Goal: Information Seeking & Learning: Learn about a topic

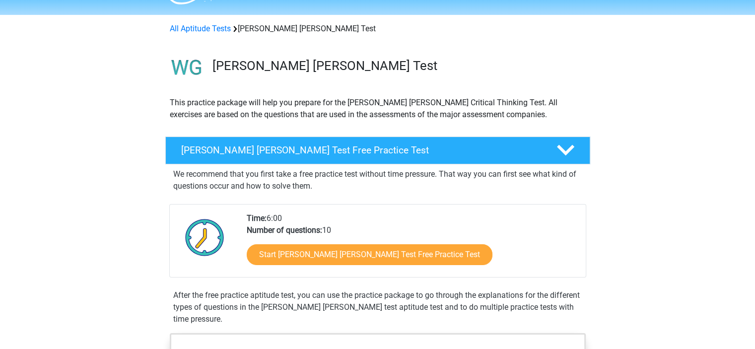
scroll to position [27, 0]
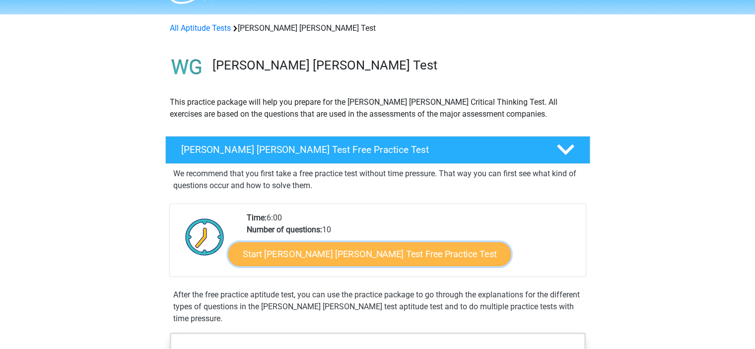
click at [298, 257] on link "Start [PERSON_NAME] [PERSON_NAME] Test Free Practice Test" at bounding box center [369, 254] width 283 height 24
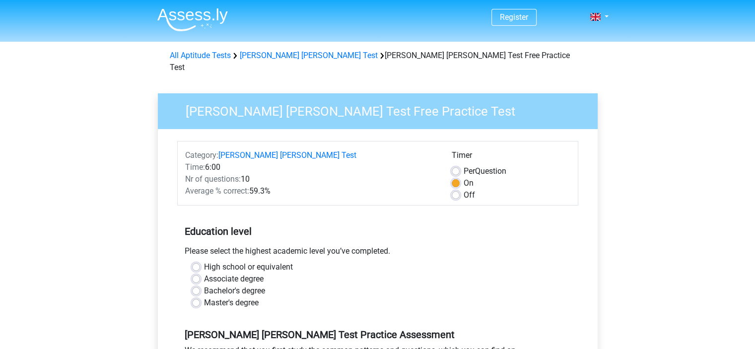
scroll to position [111, 0]
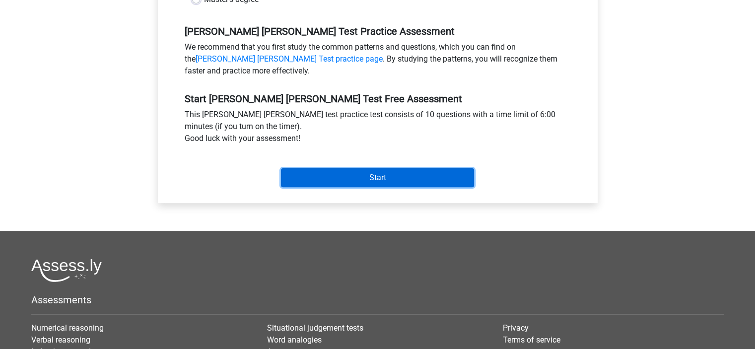
click at [328, 168] on input "Start" at bounding box center [377, 177] width 193 height 19
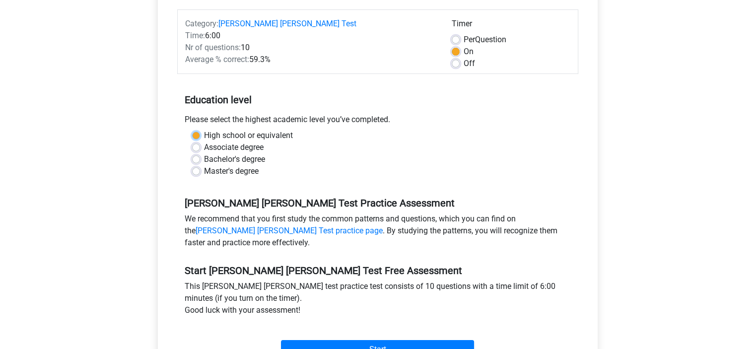
scroll to position [127, 0]
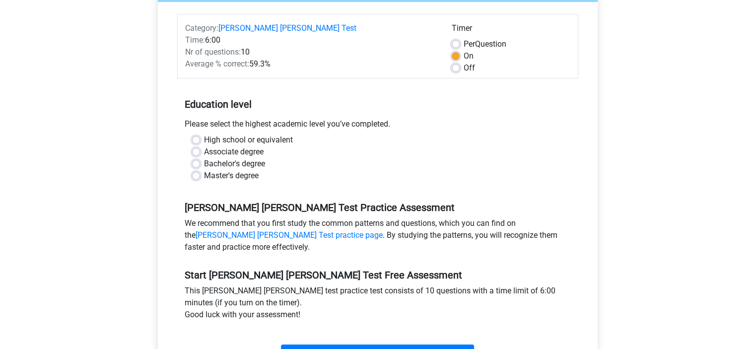
click at [260, 134] on label "High school or equivalent" at bounding box center [248, 140] width 89 height 12
click at [200, 134] on input "High school or equivalent" at bounding box center [196, 139] width 8 height 10
radio input "true"
click at [338, 345] on input "Start" at bounding box center [377, 354] width 193 height 19
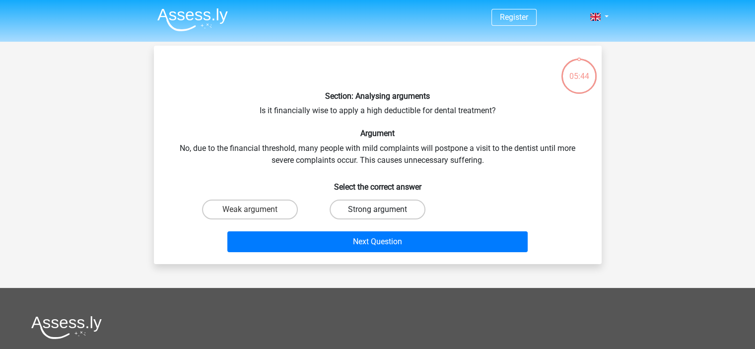
click at [357, 211] on label "Strong argument" at bounding box center [378, 210] width 96 height 20
click at [377, 211] on input "Strong argument" at bounding box center [380, 213] width 6 height 6
radio input "true"
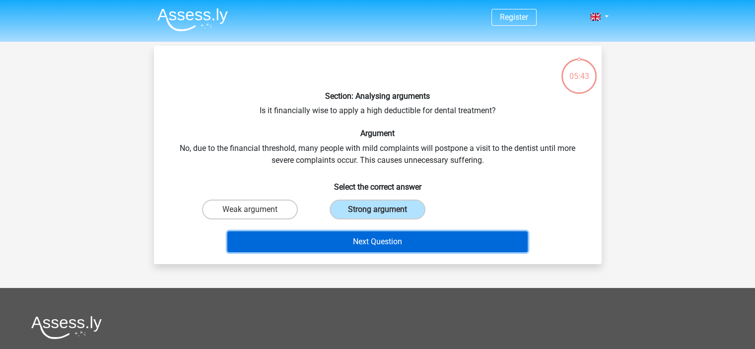
click at [308, 237] on button "Next Question" at bounding box center [377, 241] width 300 height 21
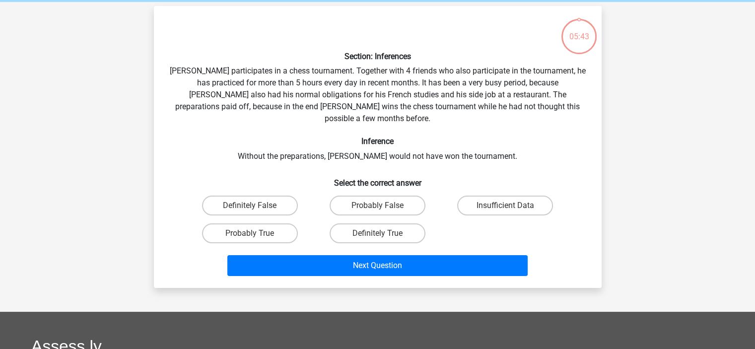
scroll to position [46, 0]
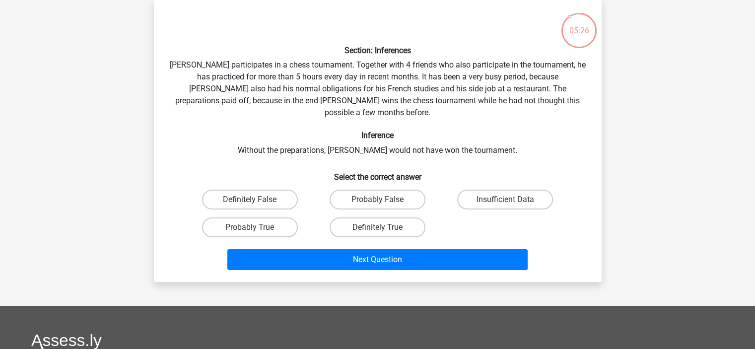
click at [507, 200] on input "Insufficient Data" at bounding box center [509, 203] width 6 height 6
radio input "true"
click at [299, 210] on div "Probably True" at bounding box center [250, 200] width 120 height 20
click at [283, 218] on label "Probably True" at bounding box center [250, 228] width 96 height 20
click at [256, 227] on input "Probably True" at bounding box center [253, 230] width 6 height 6
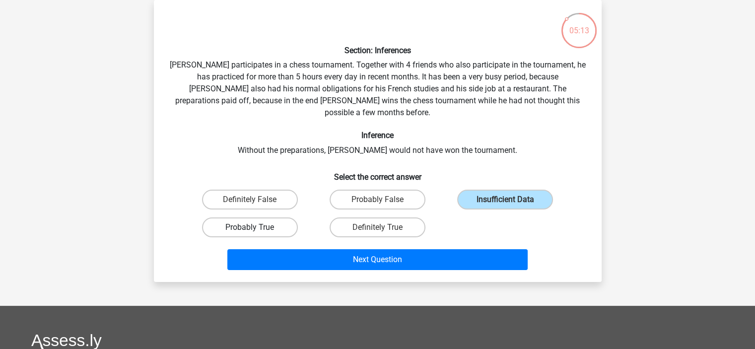
radio input "true"
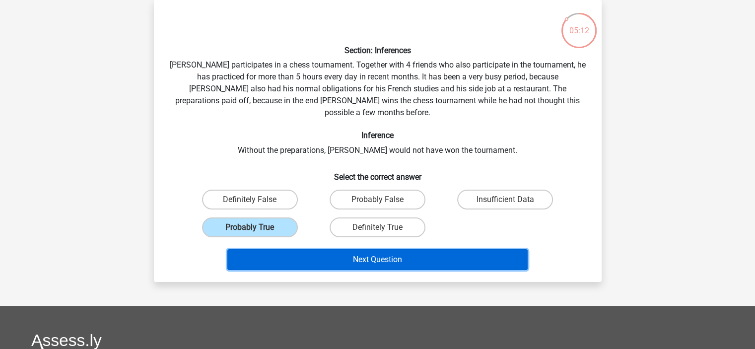
click at [344, 249] on button "Next Question" at bounding box center [377, 259] width 300 height 21
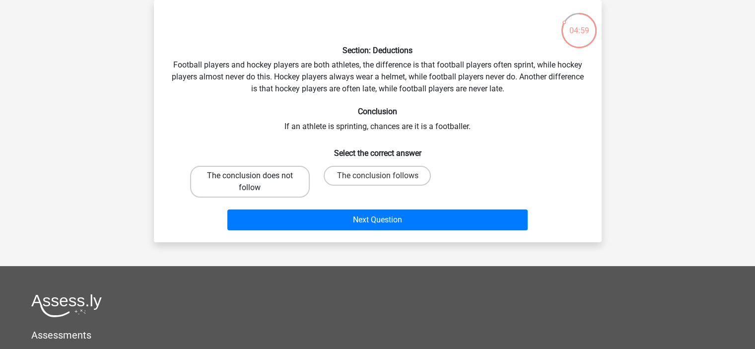
click at [281, 182] on label "The conclusion does not follow" at bounding box center [250, 182] width 120 height 32
click at [256, 182] on input "The conclusion does not follow" at bounding box center [253, 179] width 6 height 6
radio input "true"
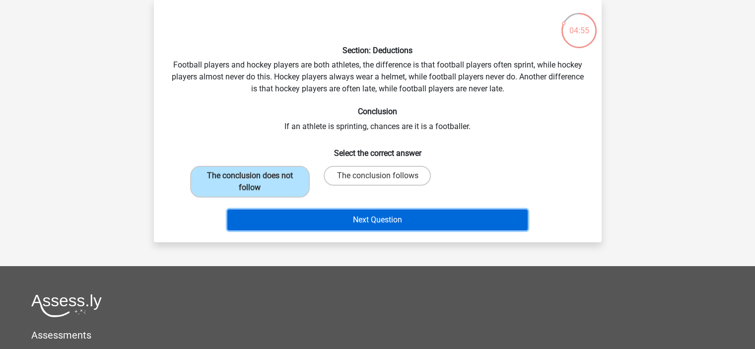
click at [325, 223] on button "Next Question" at bounding box center [377, 220] width 300 height 21
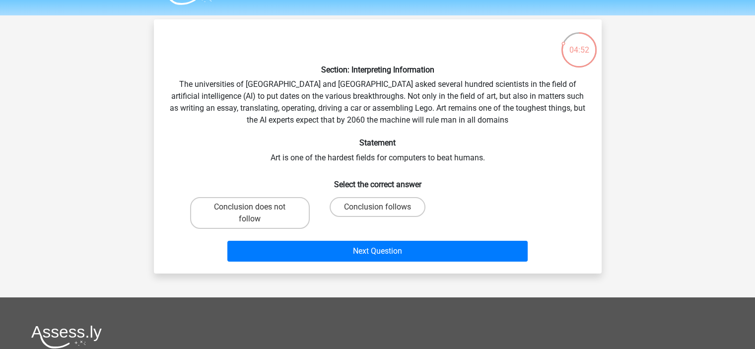
scroll to position [23, 0]
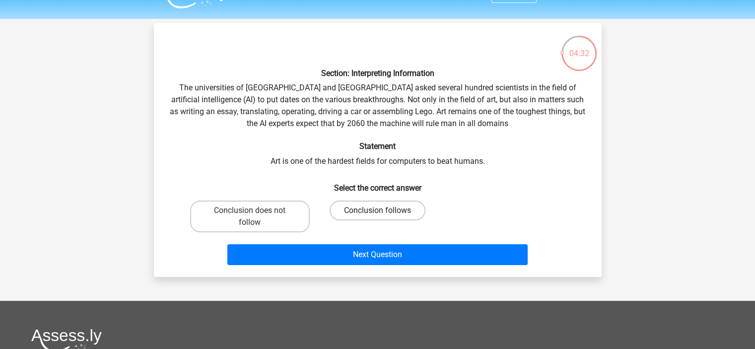
click at [364, 211] on label "Conclusion follows" at bounding box center [378, 211] width 96 height 20
click at [377, 211] on input "Conclusion follows" at bounding box center [380, 214] width 6 height 6
radio input "true"
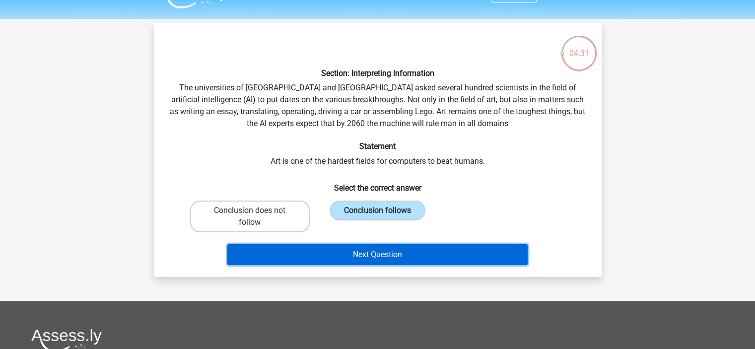
click at [322, 255] on button "Next Question" at bounding box center [377, 254] width 300 height 21
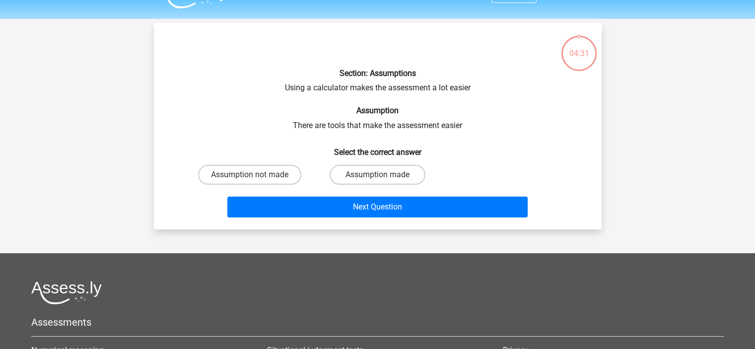
scroll to position [46, 0]
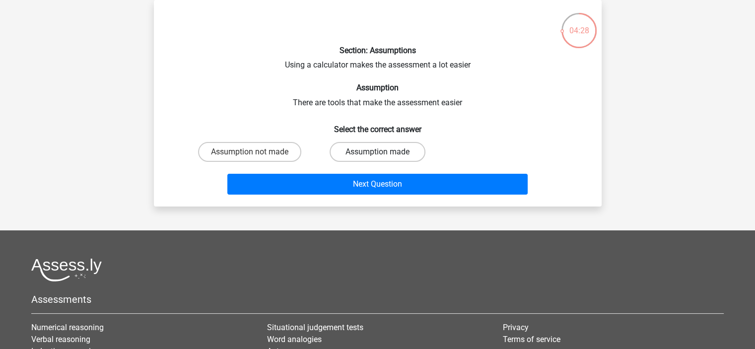
click at [357, 155] on label "Assumption made" at bounding box center [378, 152] width 96 height 20
click at [377, 155] on input "Assumption made" at bounding box center [380, 155] width 6 height 6
radio input "true"
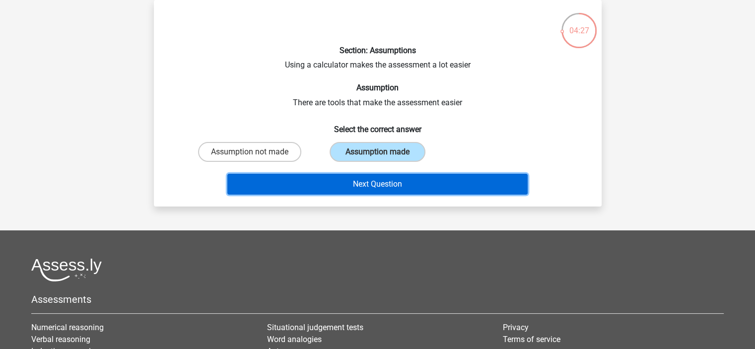
click at [348, 177] on button "Next Question" at bounding box center [377, 184] width 300 height 21
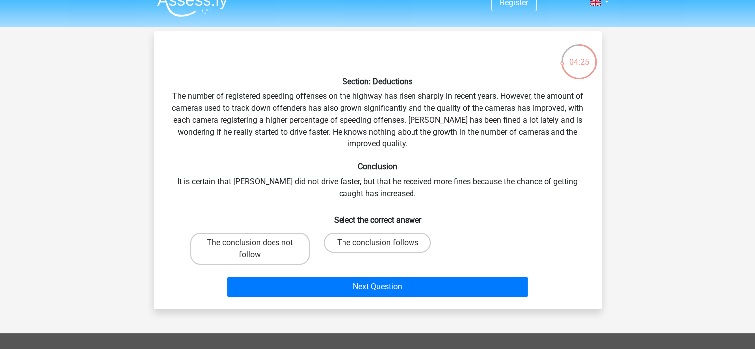
scroll to position [14, 0]
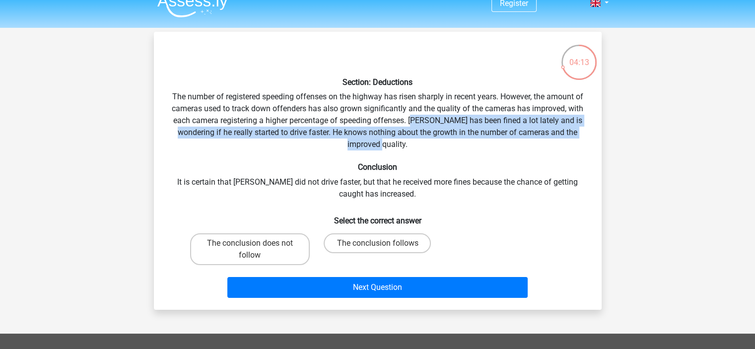
drag, startPoint x: 415, startPoint y: 120, endPoint x: 415, endPoint y: 145, distance: 25.3
click at [415, 145] on div "Section: Deductions The number of registered speeding offenses on the highway h…" at bounding box center [378, 171] width 440 height 262
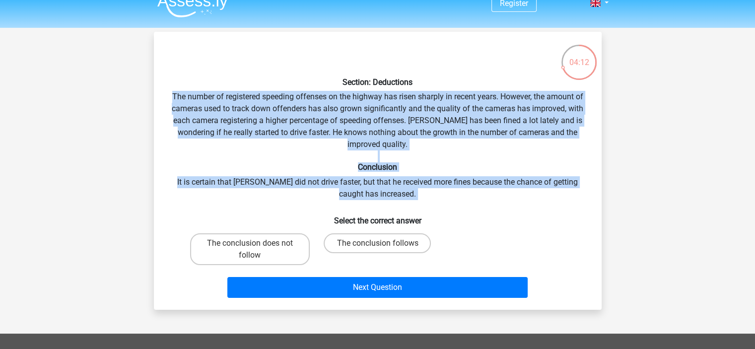
drag, startPoint x: 415, startPoint y: 145, endPoint x: 426, endPoint y: 191, distance: 47.1
click at [426, 191] on div "Section: Deductions The number of registered speeding offenses on the highway h…" at bounding box center [378, 171] width 440 height 262
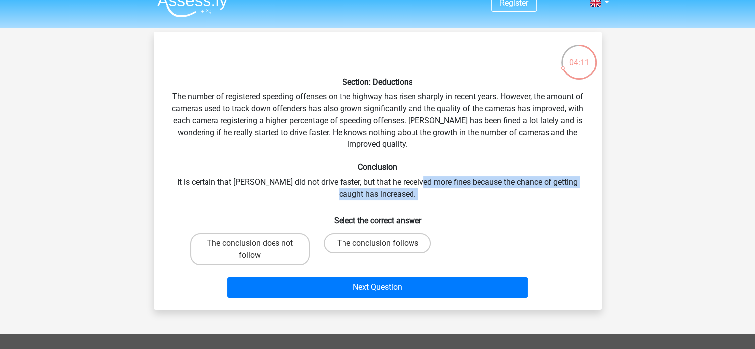
drag, startPoint x: 426, startPoint y: 191, endPoint x: 419, endPoint y: 177, distance: 15.8
click at [419, 177] on div "Section: Deductions The number of registered speeding offenses on the highway h…" at bounding box center [378, 171] width 440 height 262
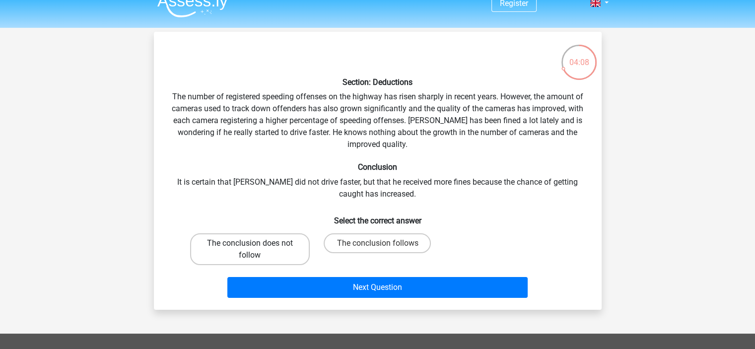
click at [279, 245] on label "The conclusion does not follow" at bounding box center [250, 249] width 120 height 32
click at [256, 245] on input "The conclusion does not follow" at bounding box center [253, 246] width 6 height 6
radio input "true"
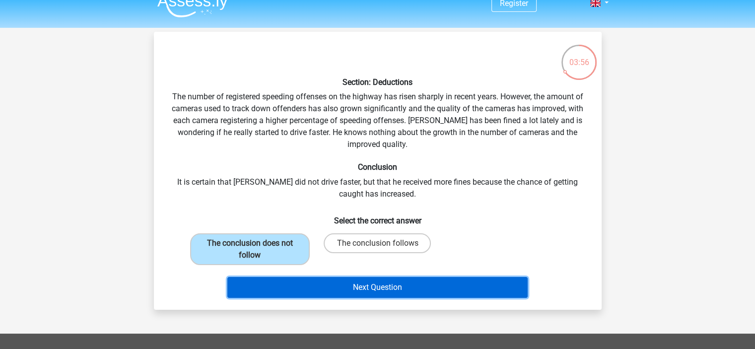
click at [306, 294] on button "Next Question" at bounding box center [377, 287] width 300 height 21
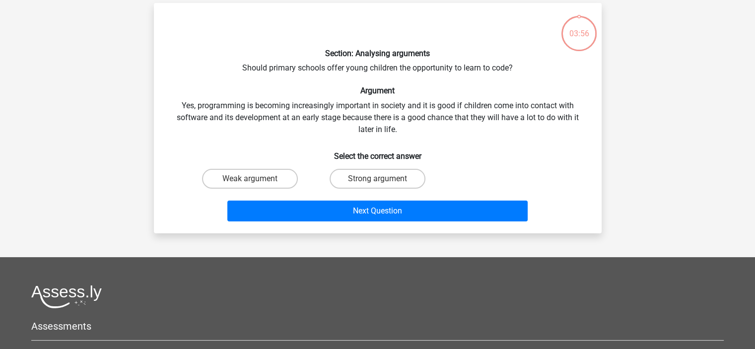
scroll to position [46, 0]
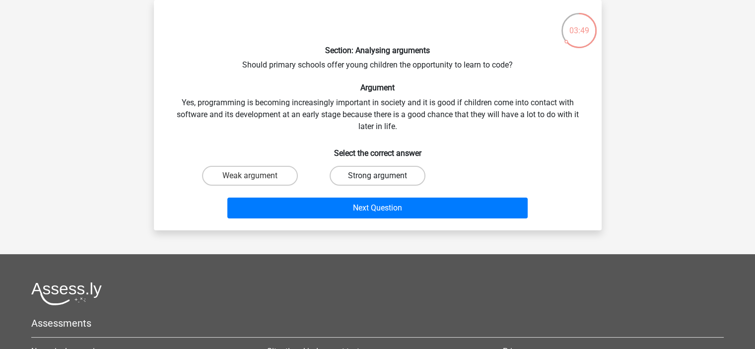
click at [399, 176] on label "Strong argument" at bounding box center [378, 176] width 96 height 20
click at [384, 176] on input "Strong argument" at bounding box center [380, 179] width 6 height 6
radio input "true"
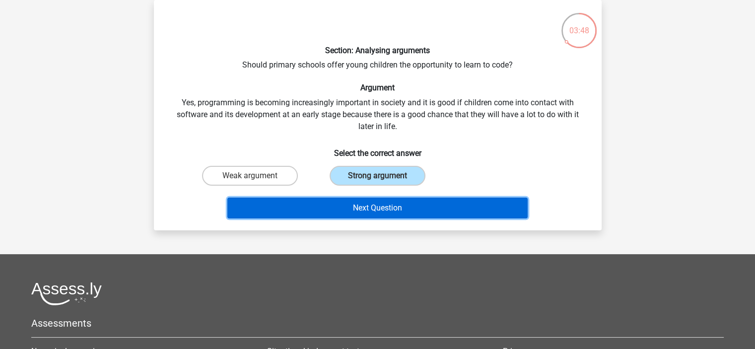
click at [394, 208] on button "Next Question" at bounding box center [377, 208] width 300 height 21
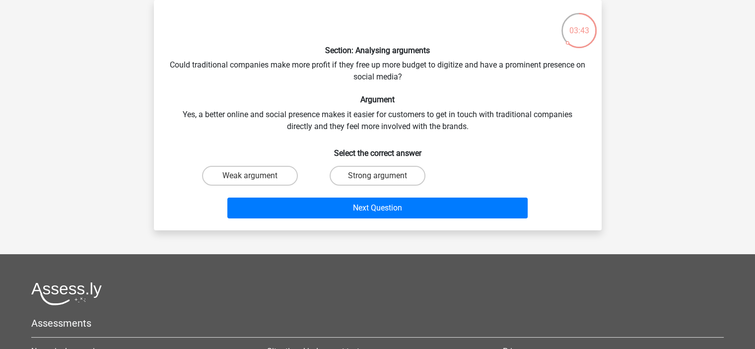
click at [430, 71] on div "Section: Analysing arguments Could traditional companies make more profit if th…" at bounding box center [378, 115] width 440 height 215
drag, startPoint x: 430, startPoint y: 71, endPoint x: 404, endPoint y: 68, distance: 25.9
click at [404, 68] on div "Section: Analysing arguments Could traditional companies make more profit if th…" at bounding box center [378, 115] width 440 height 215
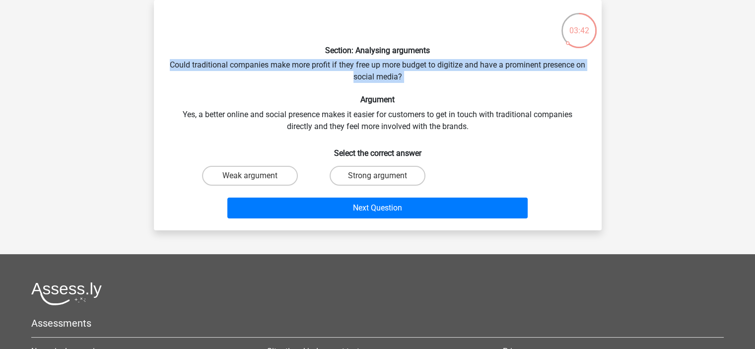
click at [404, 68] on div "Section: Analysing arguments Could traditional companies make more profit if th…" at bounding box center [378, 115] width 440 height 215
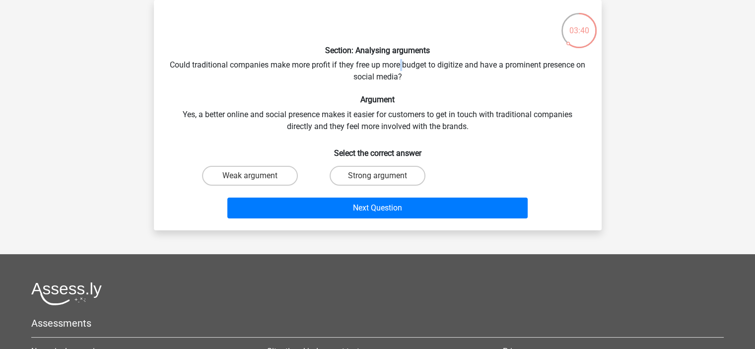
click at [404, 68] on div "Section: Analysing arguments Could traditional companies make more profit if th…" at bounding box center [378, 115] width 440 height 215
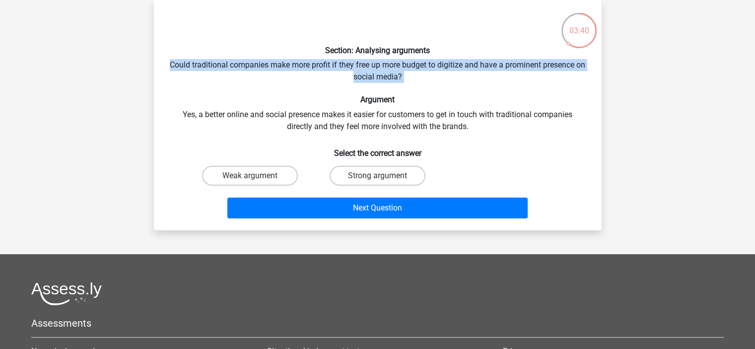
drag, startPoint x: 404, startPoint y: 68, endPoint x: 407, endPoint y: 83, distance: 15.2
click at [407, 83] on div "Section: Analysing arguments Could traditional companies make more profit if th…" at bounding box center [378, 115] width 440 height 215
drag, startPoint x: 407, startPoint y: 83, endPoint x: 408, endPoint y: 68, distance: 15.4
click at [408, 68] on div "Section: Analysing arguments Could traditional companies make more profit if th…" at bounding box center [378, 115] width 440 height 215
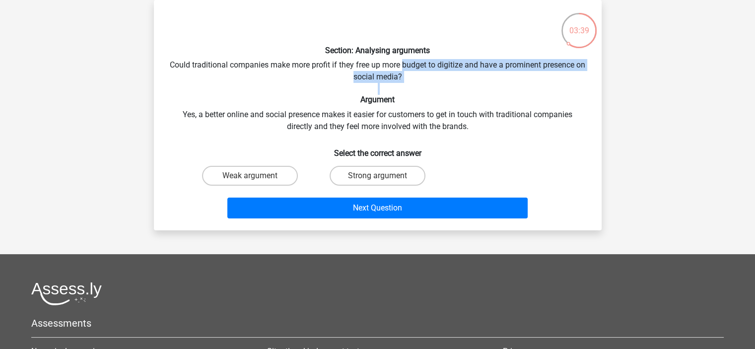
click at [408, 68] on div "Section: Analysing arguments Could traditional companies make more profit if th…" at bounding box center [378, 115] width 440 height 215
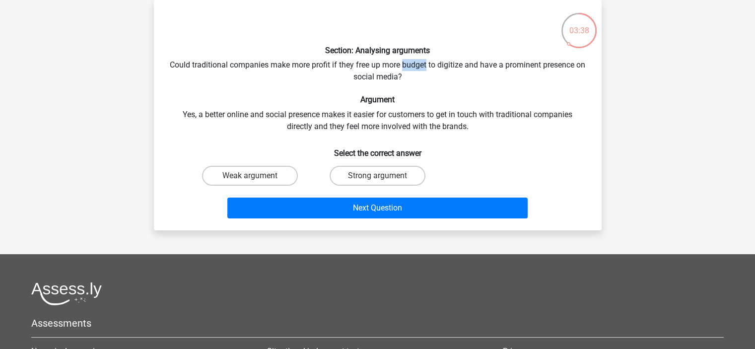
click at [408, 68] on div "Section: Analysing arguments Could traditional companies make more profit if th…" at bounding box center [378, 115] width 440 height 215
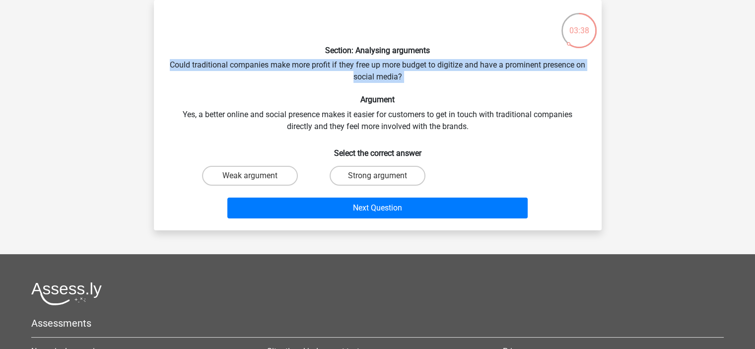
click at [408, 68] on div "Section: Analysing arguments Could traditional companies make more profit if th…" at bounding box center [378, 115] width 440 height 215
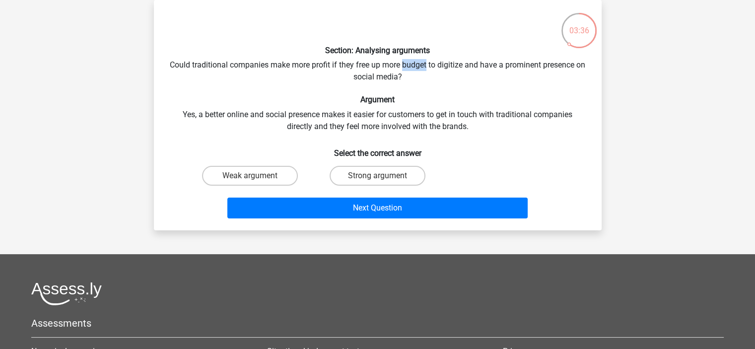
click at [408, 68] on div "Section: Analysing arguments Could traditional companies make more profit if th…" at bounding box center [378, 115] width 440 height 215
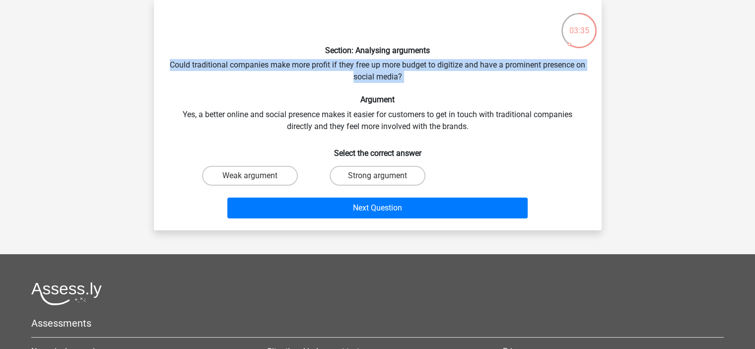
drag, startPoint x: 408, startPoint y: 68, endPoint x: 404, endPoint y: 81, distance: 14.0
click at [404, 81] on div "Section: Analysing arguments Could traditional companies make more profit if th…" at bounding box center [378, 115] width 440 height 215
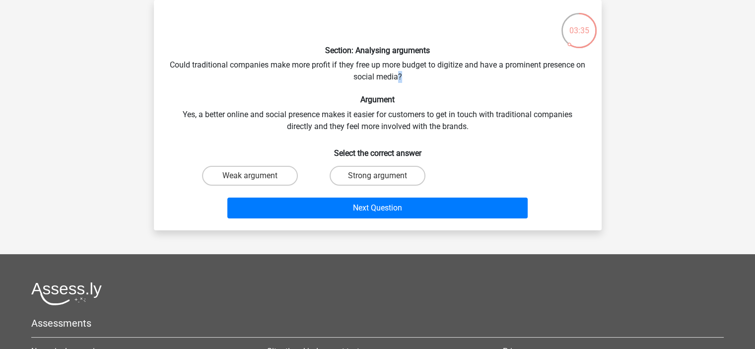
click at [404, 81] on div "Section: Analysing arguments Could traditional companies make more profit if th…" at bounding box center [378, 115] width 440 height 215
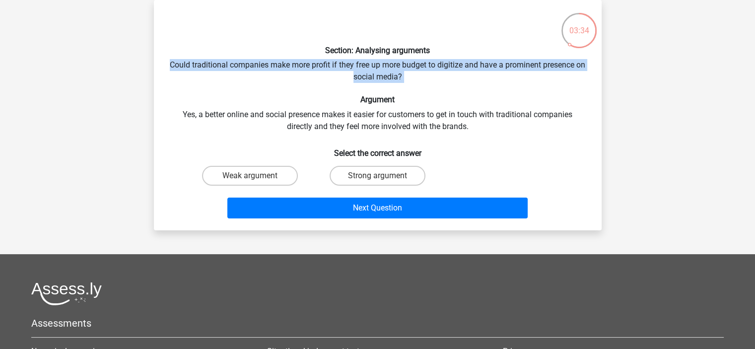
click at [404, 81] on div "Section: Analysing arguments Could traditional companies make more profit if th…" at bounding box center [378, 115] width 440 height 215
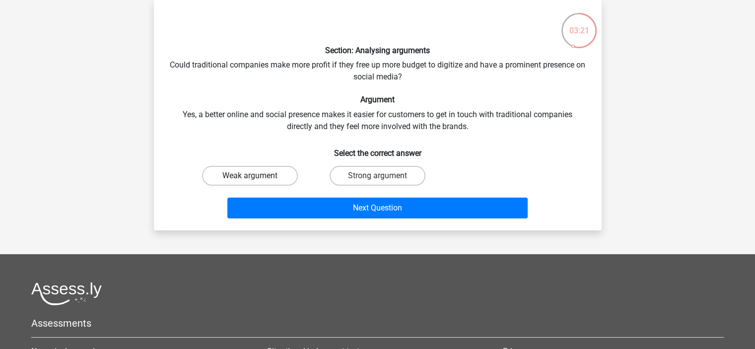
click at [280, 178] on label "Weak argument" at bounding box center [250, 176] width 96 height 20
click at [256, 178] on input "Weak argument" at bounding box center [253, 179] width 6 height 6
radio input "true"
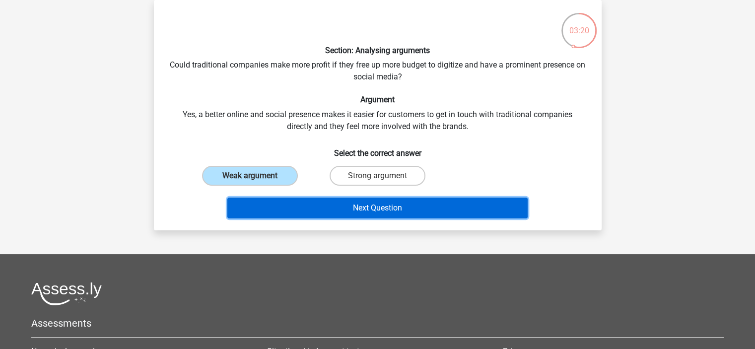
click at [358, 214] on button "Next Question" at bounding box center [377, 208] width 300 height 21
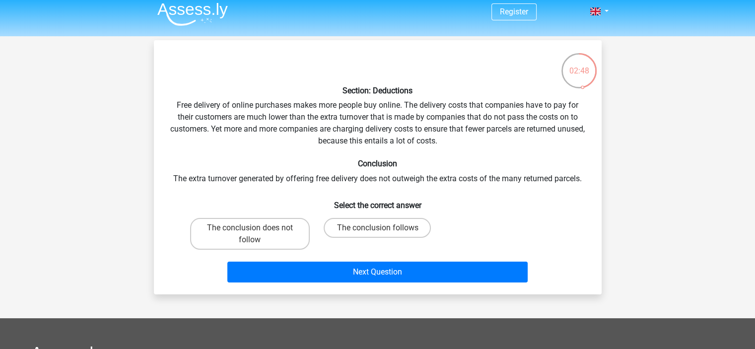
scroll to position [6, 0]
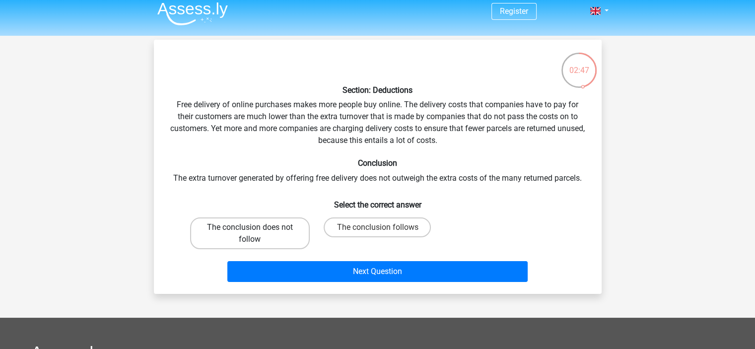
click at [298, 230] on label "The conclusion does not follow" at bounding box center [250, 234] width 120 height 32
click at [256, 230] on input "The conclusion does not follow" at bounding box center [253, 230] width 6 height 6
radio input "true"
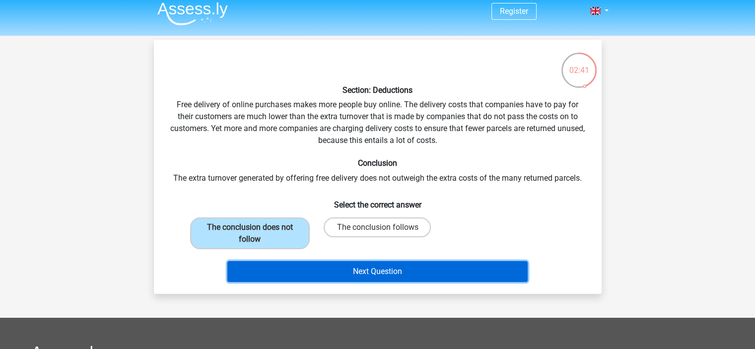
click at [372, 272] on button "Next Question" at bounding box center [377, 271] width 300 height 21
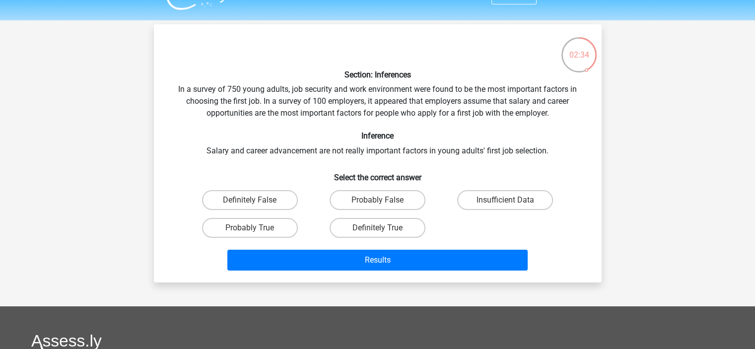
scroll to position [20, 0]
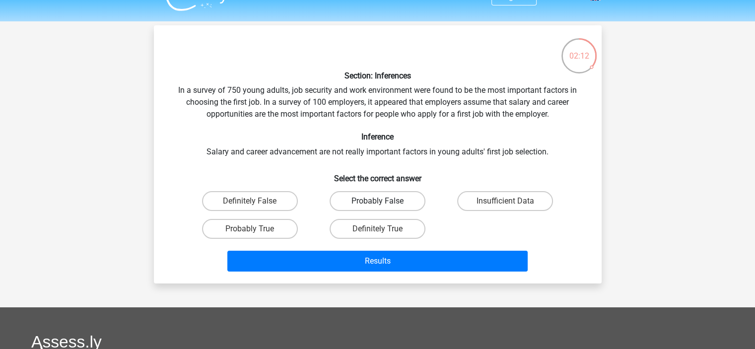
click at [388, 201] on label "Probably False" at bounding box center [378, 201] width 96 height 20
click at [384, 201] on input "Probably False" at bounding box center [380, 204] width 6 height 6
radio input "true"
click at [463, 206] on label "Insufficient Data" at bounding box center [505, 201] width 96 height 20
click at [506, 206] on input "Insufficient Data" at bounding box center [509, 204] width 6 height 6
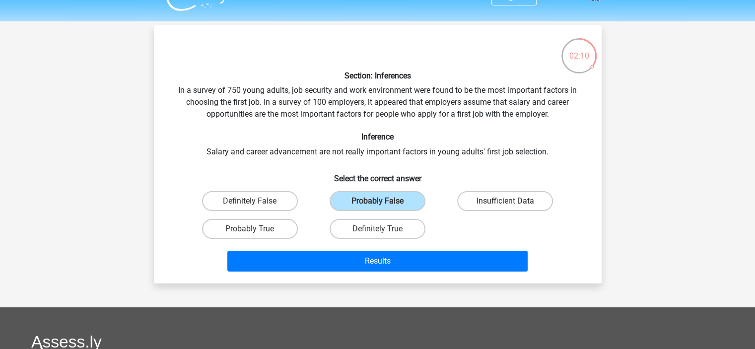
radio input "true"
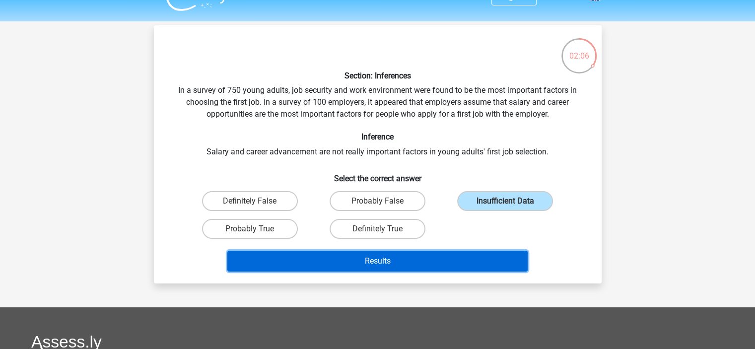
click at [411, 264] on button "Results" at bounding box center [377, 261] width 300 height 21
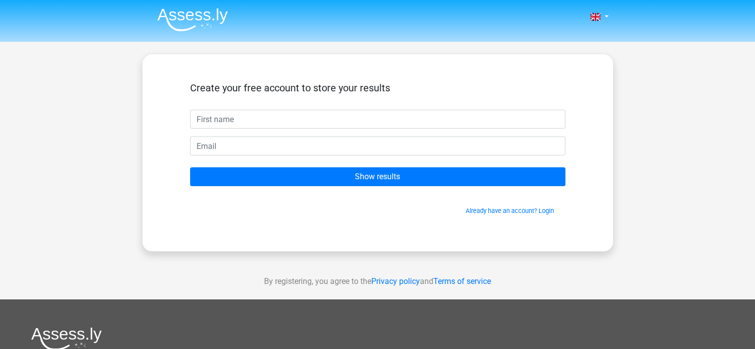
click at [407, 119] on input "text" at bounding box center [377, 119] width 375 height 19
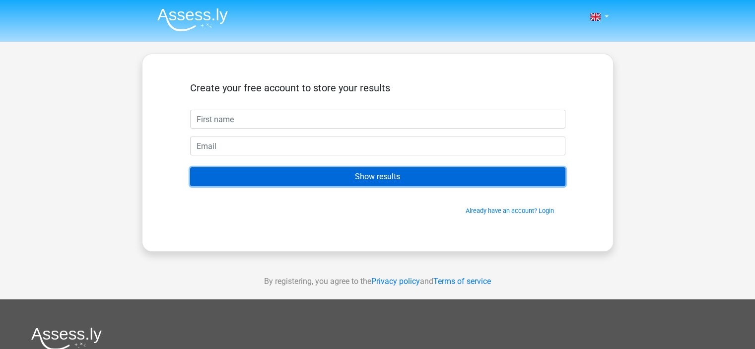
click at [343, 182] on input "Show results" at bounding box center [377, 176] width 375 height 19
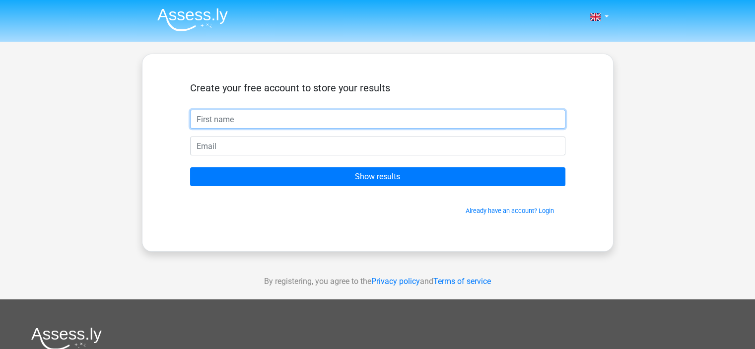
click at [315, 123] on input "text" at bounding box center [377, 119] width 375 height 19
type input "Amber"
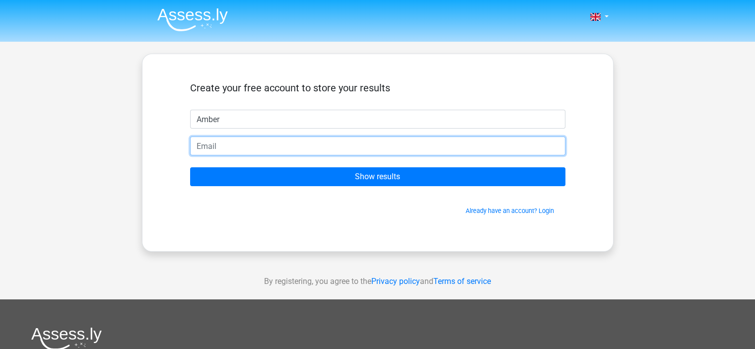
click at [294, 145] on input "email" at bounding box center [377, 146] width 375 height 19
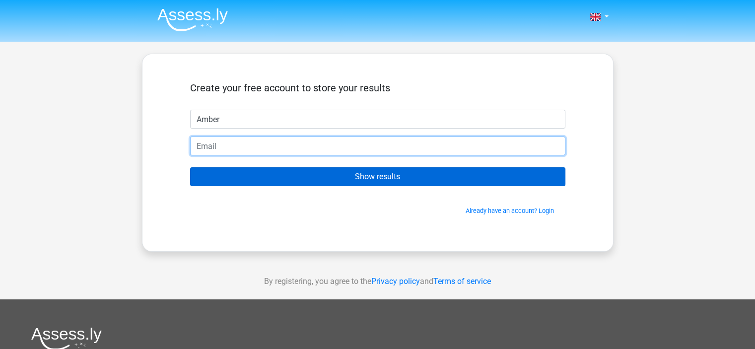
type input "amberbetts@icloud.com"
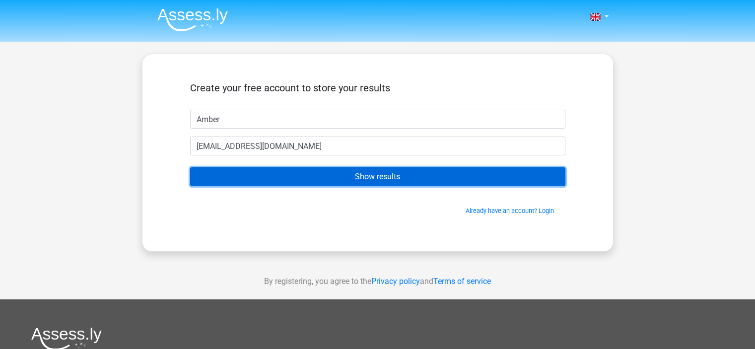
click at [358, 178] on input "Show results" at bounding box center [377, 176] width 375 height 19
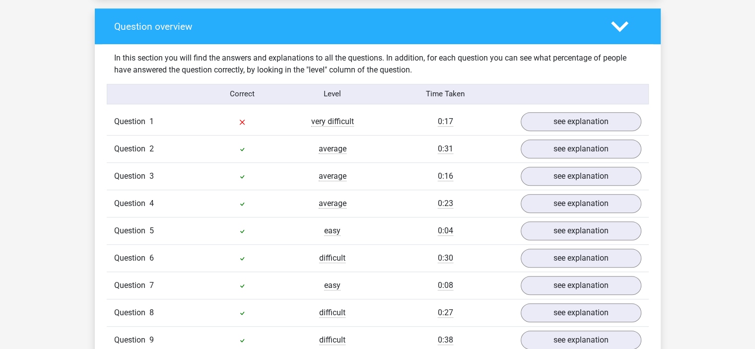
scroll to position [730, 0]
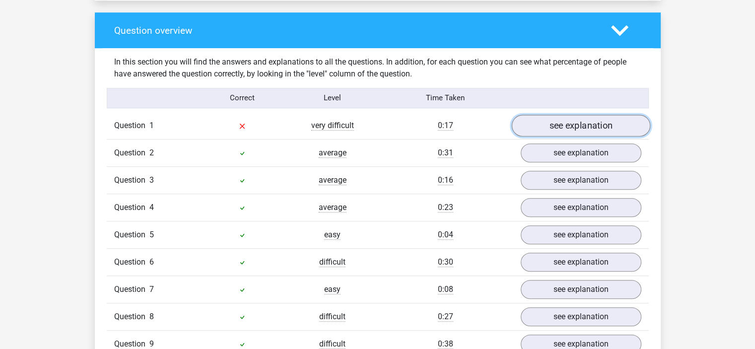
click at [578, 120] on link "see explanation" at bounding box center [580, 126] width 139 height 22
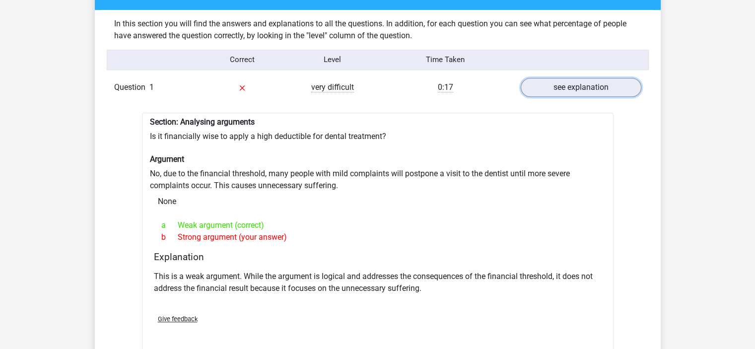
scroll to position [767, 0]
